Goal: Information Seeking & Learning: Understand process/instructions

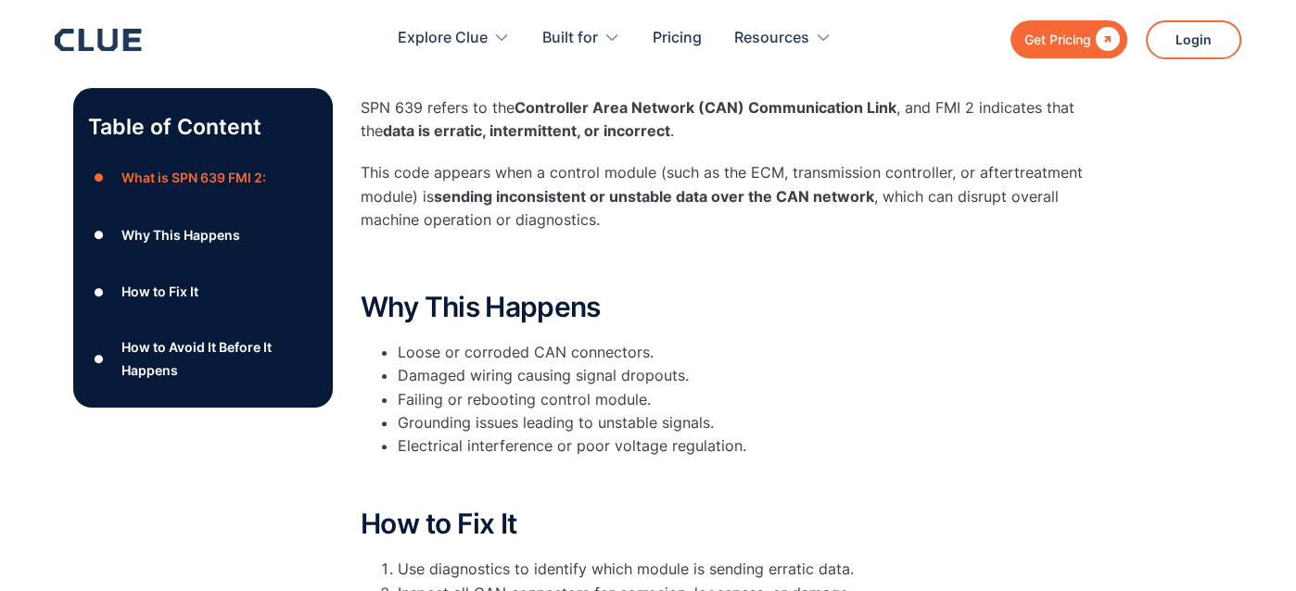
scroll to position [278, 0]
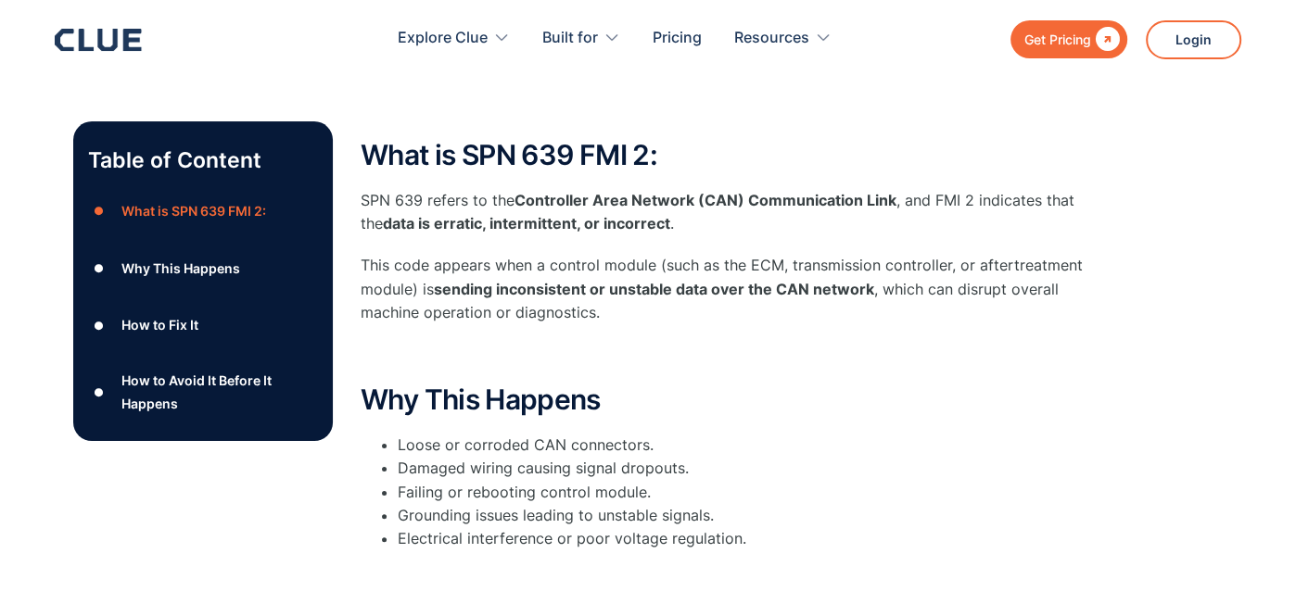
click at [177, 208] on div "What is SPN 639 FMI 2:" at bounding box center [193, 210] width 145 height 23
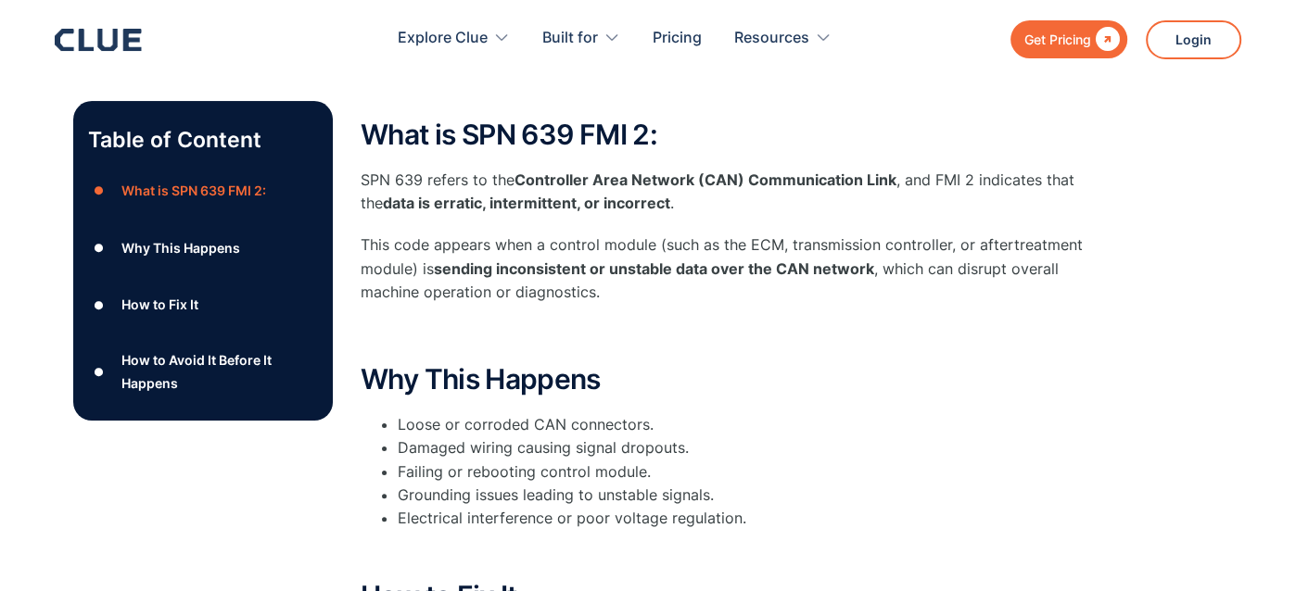
click at [174, 193] on div "What is SPN 639 FMI 2:" at bounding box center [193, 190] width 145 height 23
click at [196, 305] on div "How to Fix It" at bounding box center [159, 304] width 77 height 23
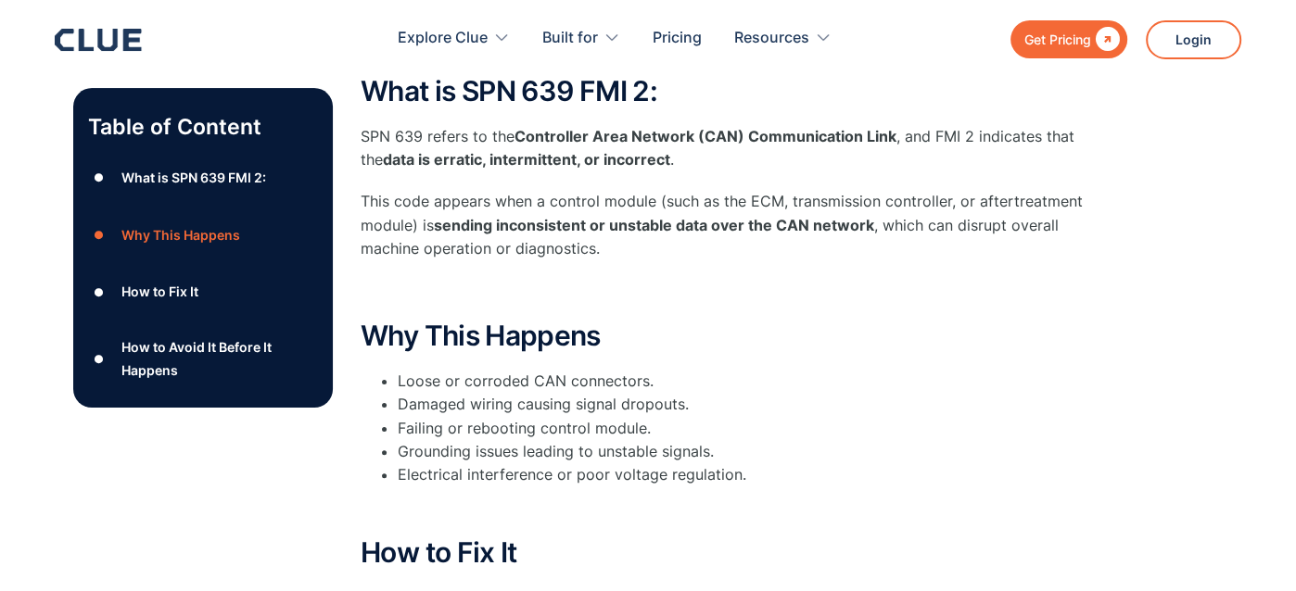
scroll to position [483, 0]
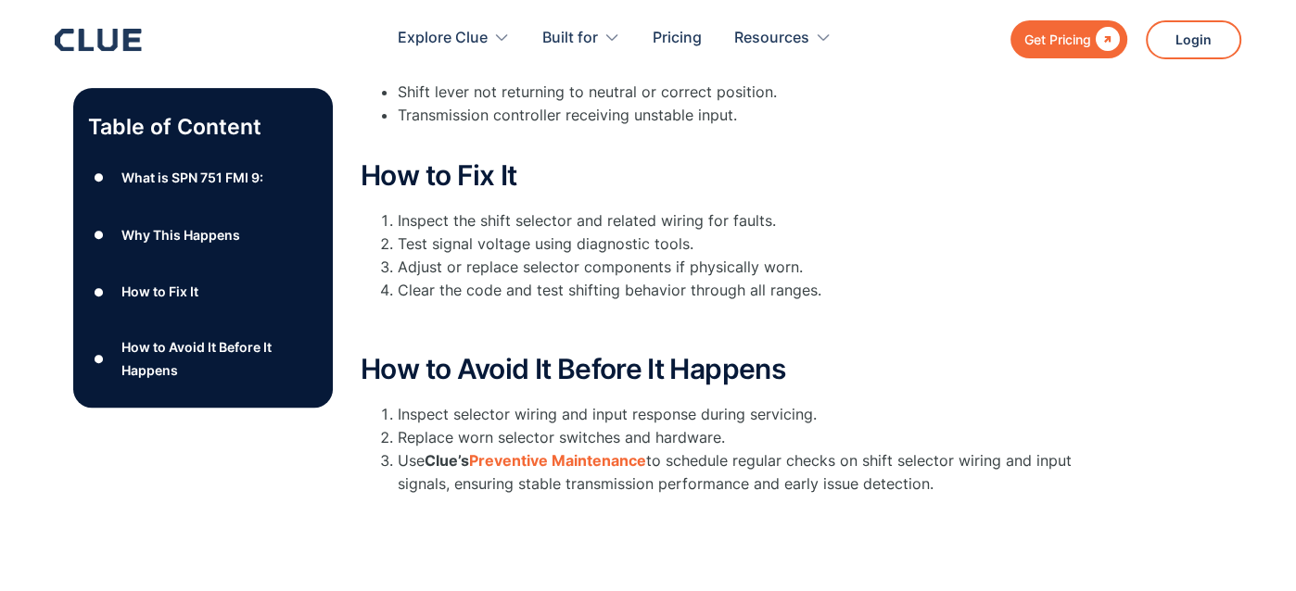
scroll to position [185, 0]
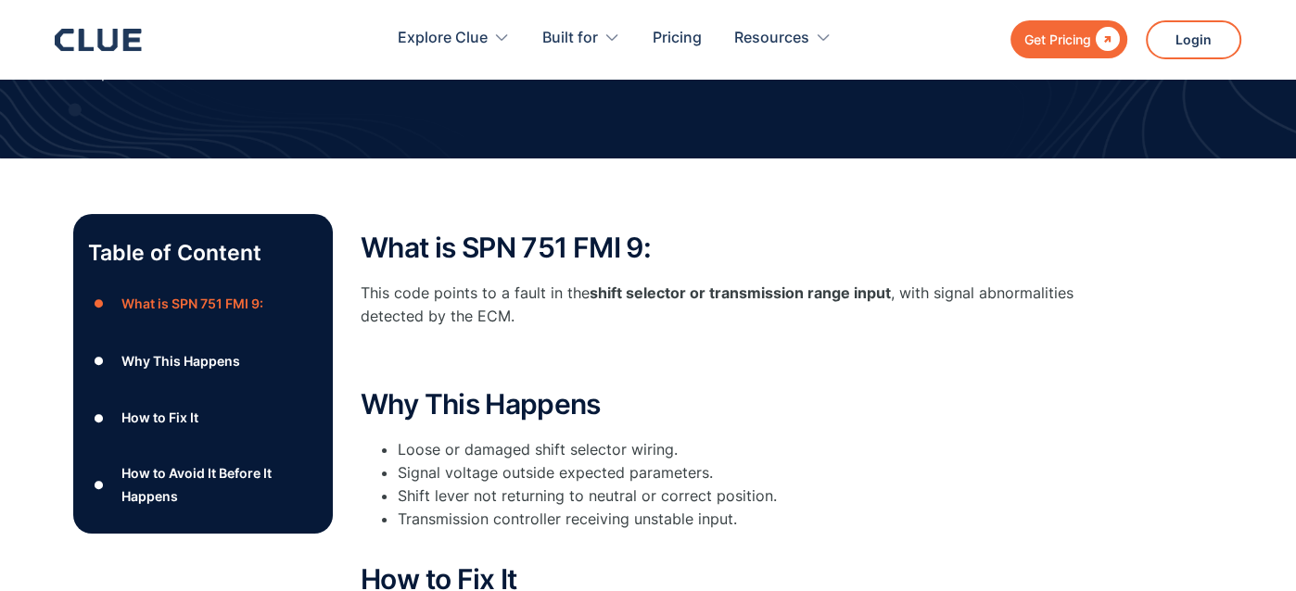
click at [187, 302] on div "What is SPN 751 FMI 9:" at bounding box center [192, 303] width 142 height 23
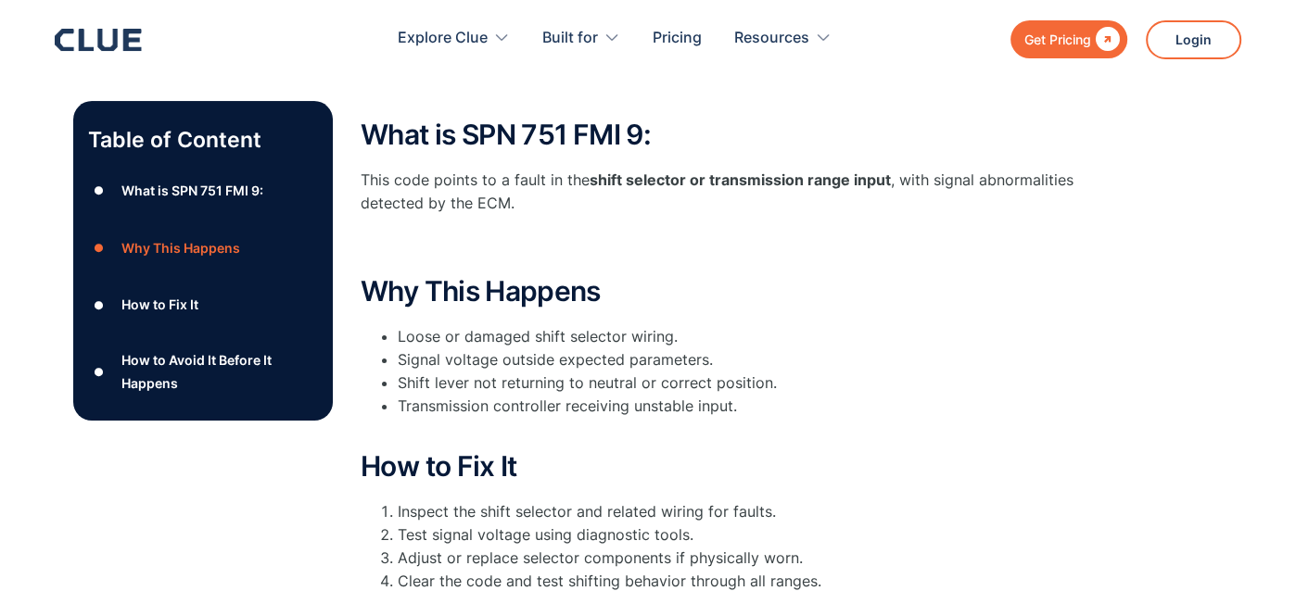
click at [183, 305] on div "How to Fix It" at bounding box center [159, 304] width 77 height 23
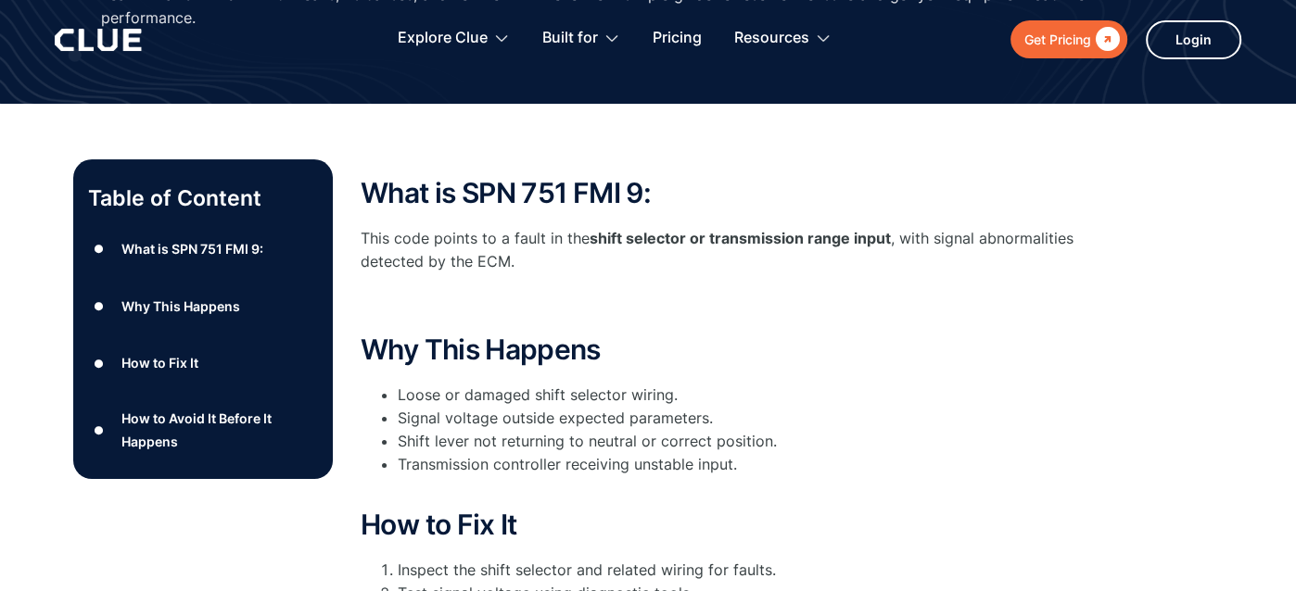
scroll to position [278, 0]
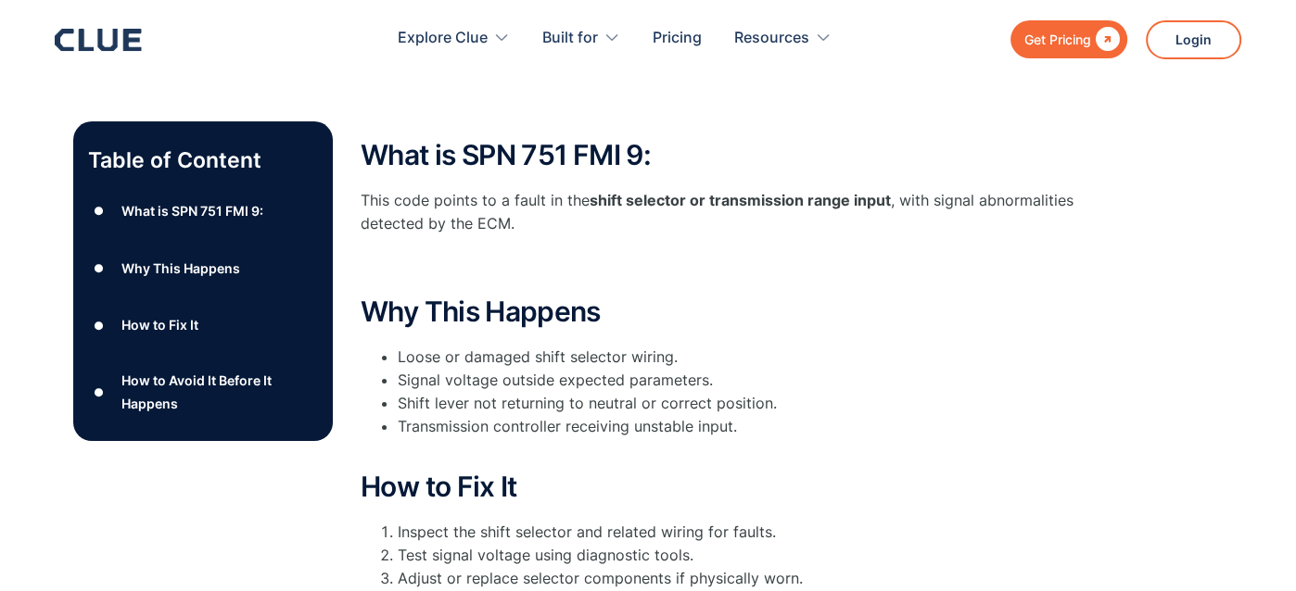
click at [216, 380] on div "How to Avoid It Before It Happens" at bounding box center [219, 392] width 197 height 46
